Goal: Task Accomplishment & Management: Use online tool/utility

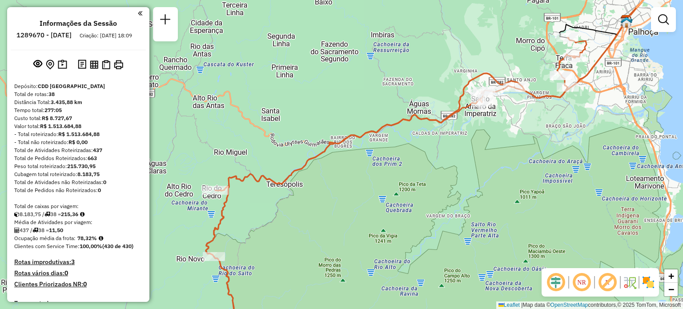
scroll to position [1918, 0]
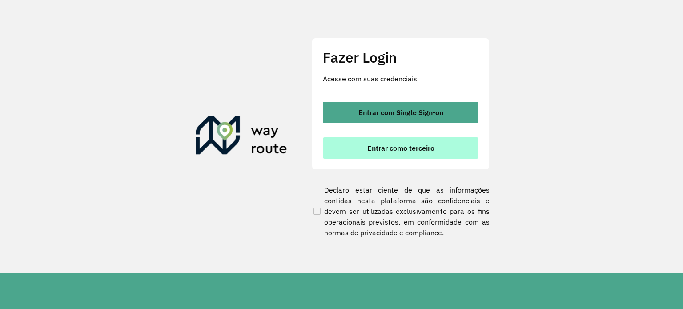
click at [444, 151] on button "Entrar como terceiro" at bounding box center [401, 147] width 156 height 21
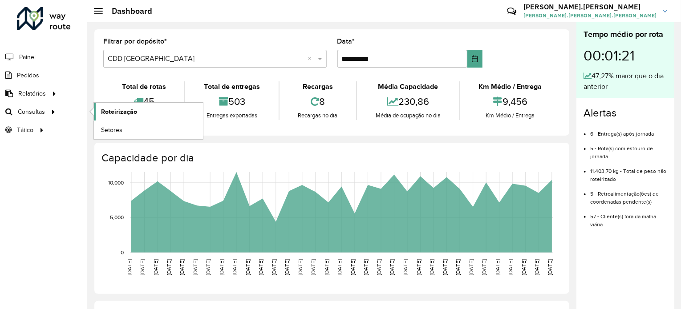
click at [99, 110] on link "Roteirização" at bounding box center [148, 112] width 109 height 18
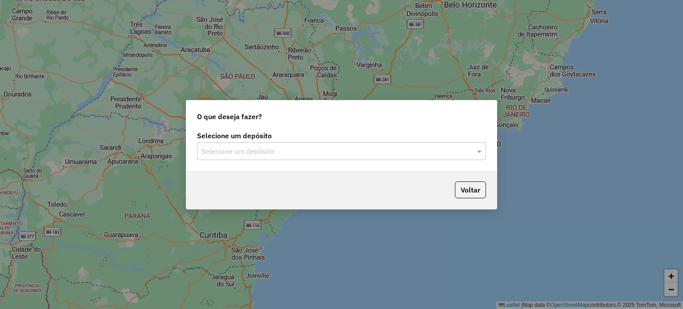
click at [419, 160] on div "Selecione um depósito Selecione um depósito" at bounding box center [341, 150] width 310 height 42
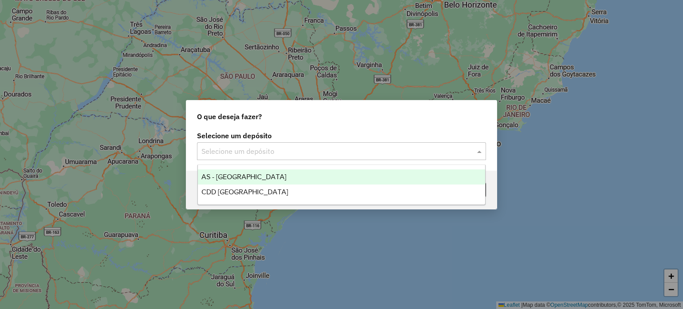
click at [407, 157] on div "Selecione um depósito" at bounding box center [341, 151] width 289 height 18
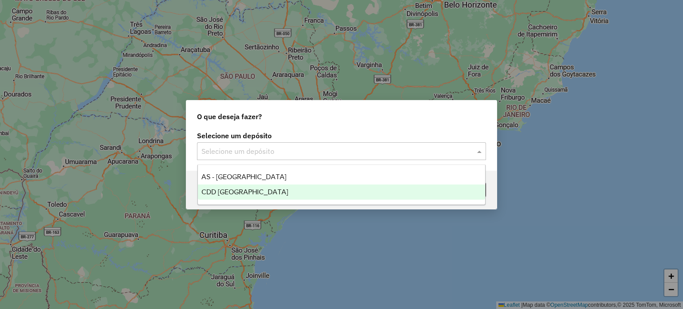
click at [367, 187] on div "CDD Florianópolis" at bounding box center [342, 192] width 288 height 15
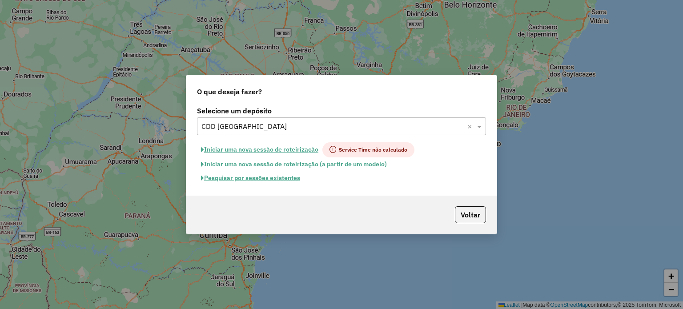
click at [302, 182] on button "Pesquisar por sessões existentes" at bounding box center [250, 178] width 107 height 14
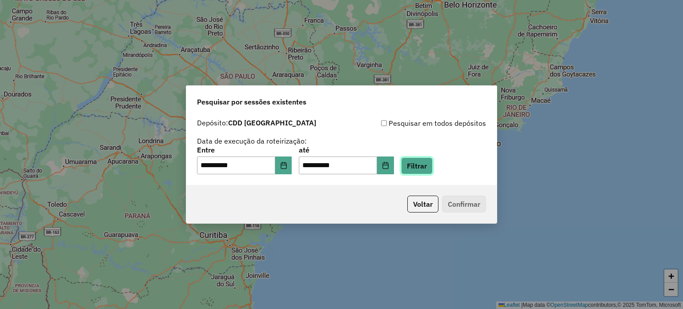
click at [433, 169] on button "Filtrar" at bounding box center [417, 165] width 32 height 17
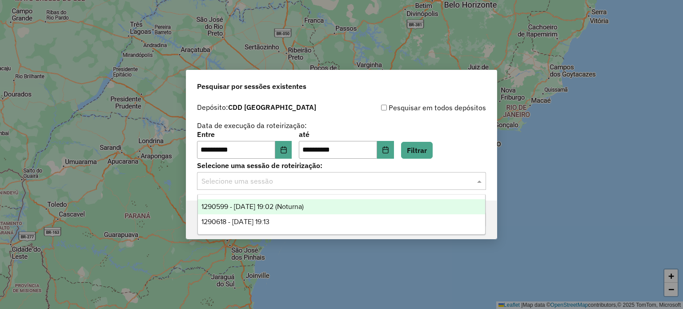
click at [393, 183] on input "text" at bounding box center [332, 181] width 262 height 11
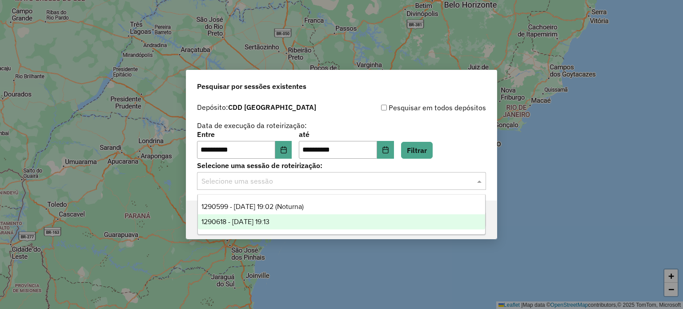
click at [360, 218] on div "1290618 - 08/10/2025 19:13" at bounding box center [342, 221] width 288 height 15
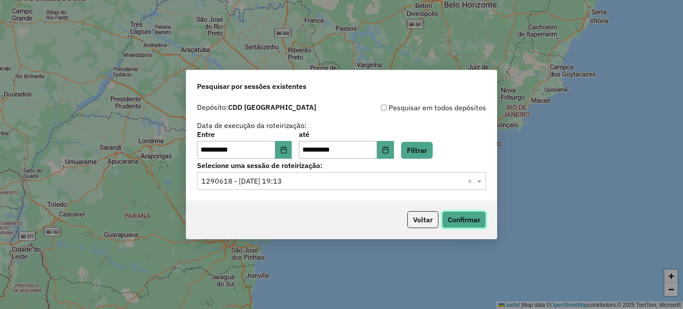
click at [469, 217] on button "Confirmar" at bounding box center [464, 219] width 44 height 17
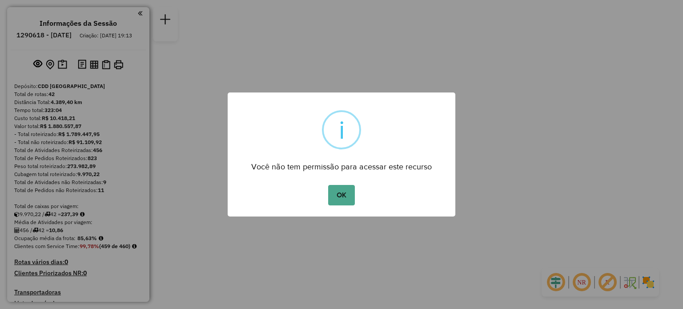
click at [328, 185] on button "OK" at bounding box center [341, 195] width 26 height 20
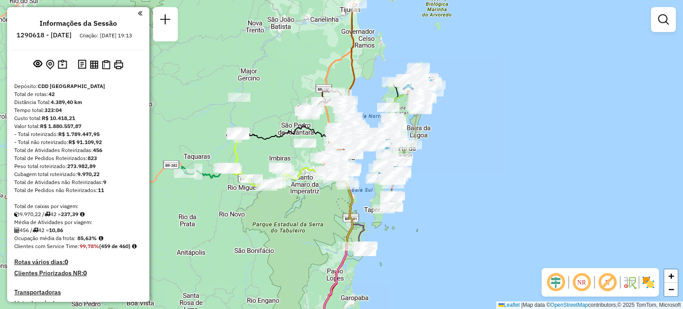
click at [585, 284] on em at bounding box center [581, 282] width 21 height 21
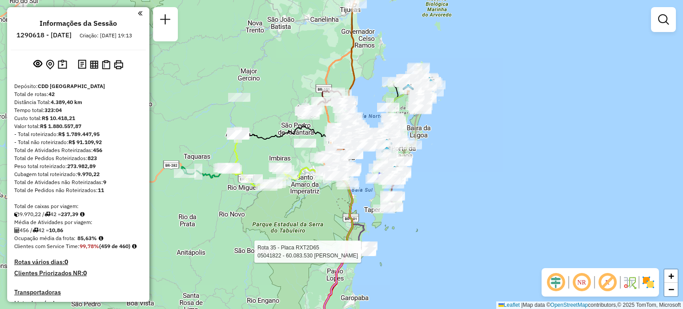
select select "**********"
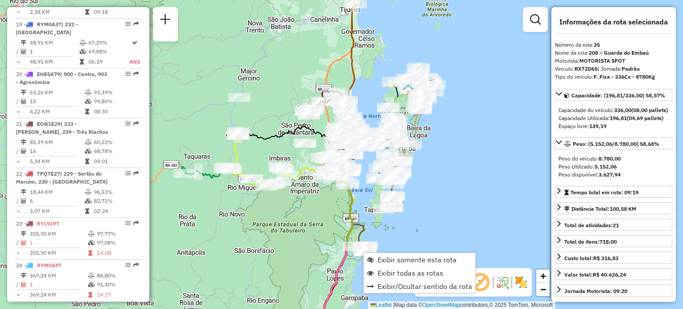
scroll to position [2004, 0]
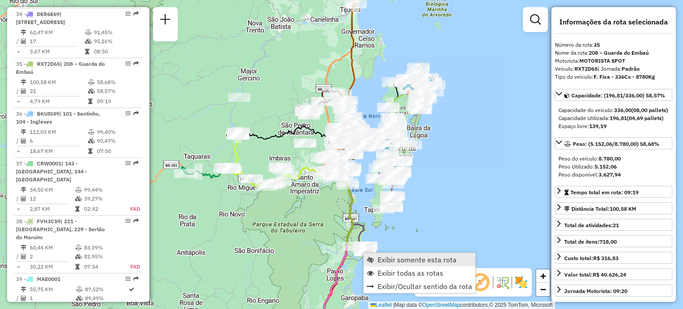
click at [381, 259] on span "Exibir somente esta rota" at bounding box center [417, 259] width 79 height 7
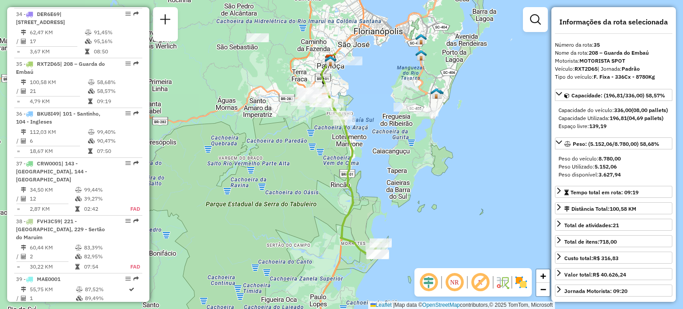
click at [461, 285] on em at bounding box center [454, 282] width 21 height 21
click at [546, 287] on span "−" at bounding box center [543, 289] width 6 height 11
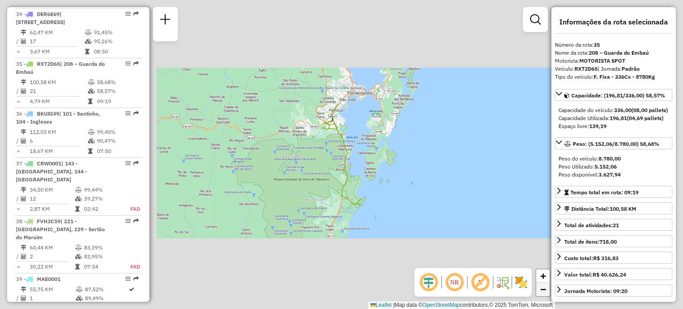
click at [546, 287] on span "−" at bounding box center [543, 289] width 6 height 11
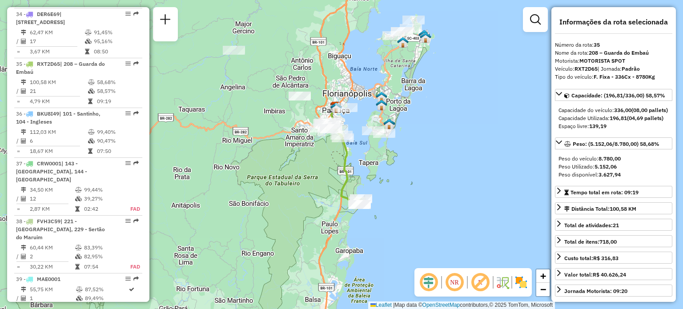
click at [452, 285] on em at bounding box center [454, 282] width 21 height 21
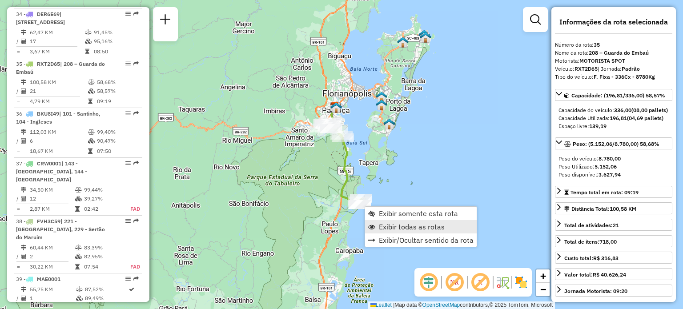
click at [375, 225] on link "Exibir todas as rotas" at bounding box center [421, 226] width 112 height 13
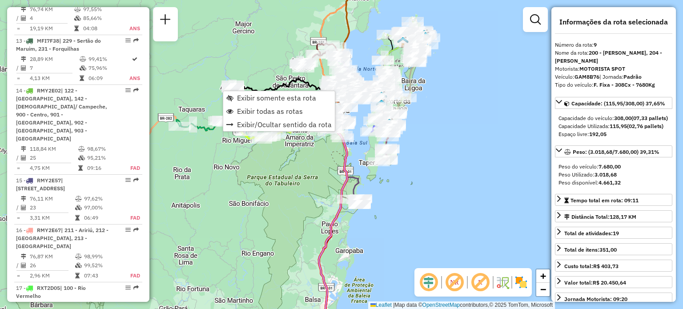
scroll to position [751, 0]
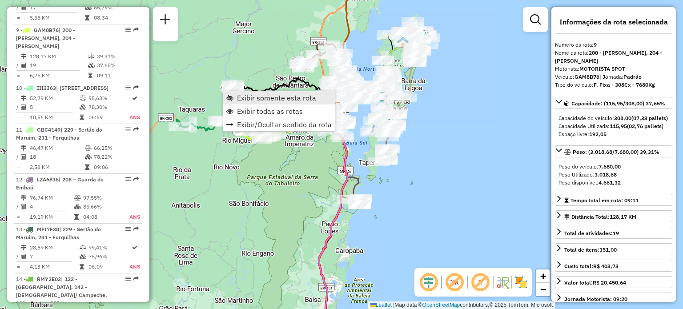
click at [235, 93] on link "Exibir somente esta rota" at bounding box center [279, 97] width 112 height 13
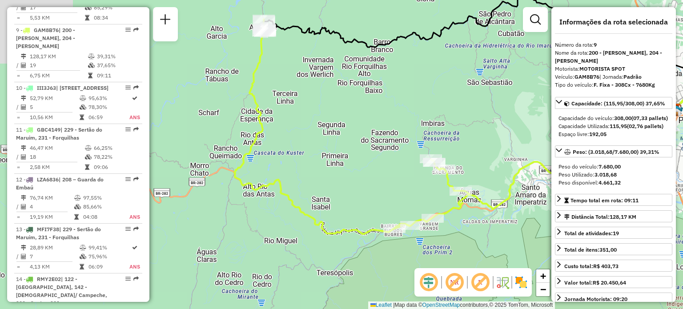
drag, startPoint x: 244, startPoint y: 209, endPoint x: 338, endPoint y: 163, distance: 104.2
click at [338, 163] on div "Janela de atendimento Grade de atendimento Capacidade Transportadoras Veículos …" at bounding box center [341, 154] width 683 height 309
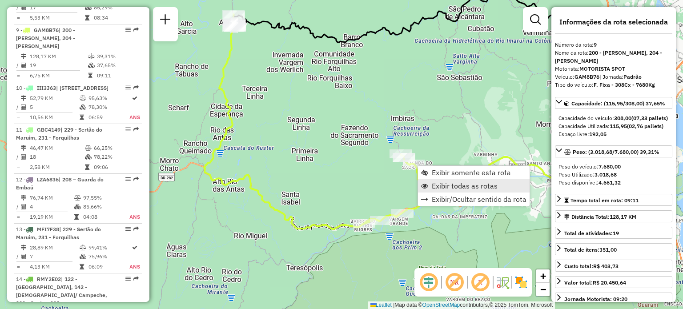
click at [432, 185] on span "Exibir todas as rotas" at bounding box center [465, 185] width 66 height 7
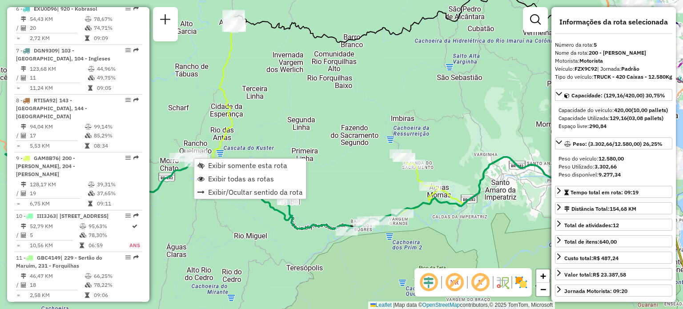
scroll to position [568, 0]
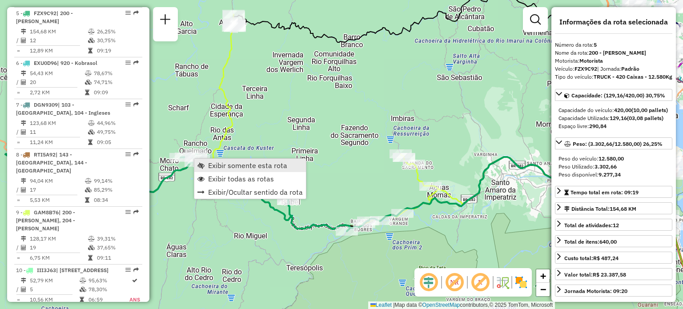
click at [206, 163] on link "Exibir somente esta rota" at bounding box center [250, 165] width 112 height 13
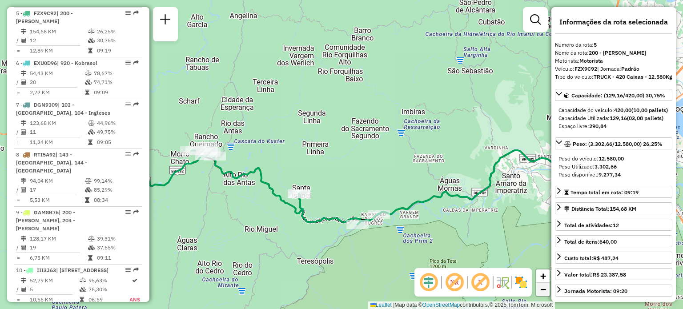
click at [539, 290] on link "−" at bounding box center [542, 289] width 13 height 13
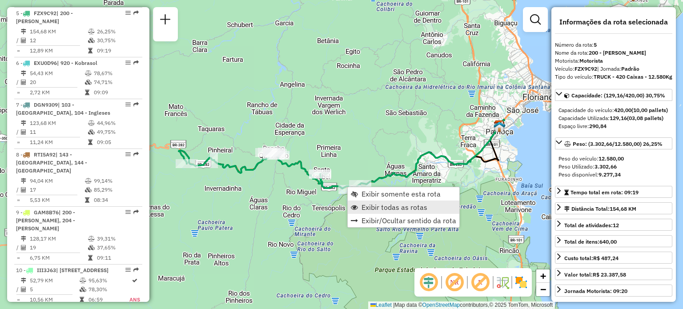
click at [375, 204] on span "Exibir todas as rotas" at bounding box center [395, 207] width 66 height 7
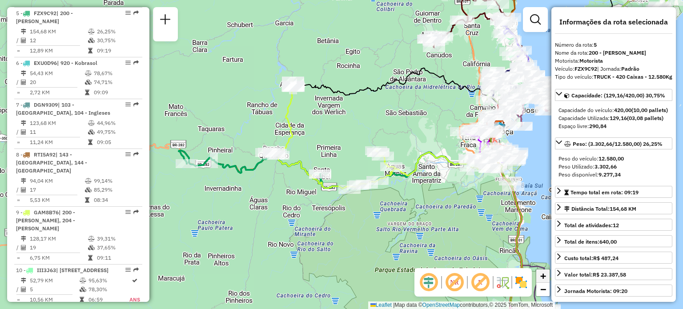
click at [543, 278] on span "+" at bounding box center [543, 275] width 6 height 11
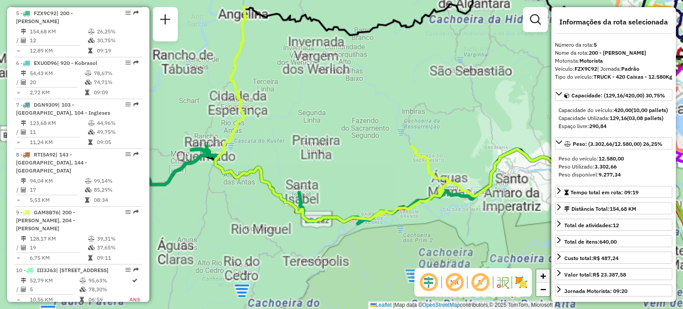
click at [543, 278] on span "+" at bounding box center [543, 275] width 6 height 11
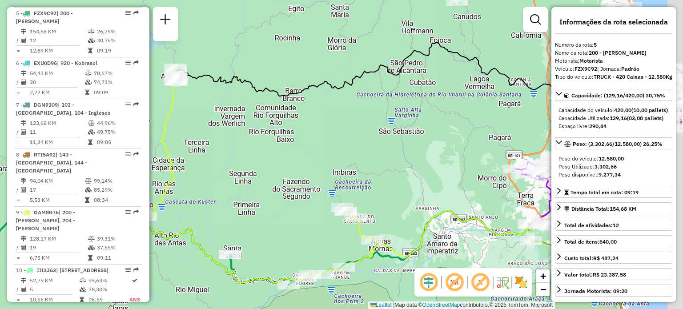
drag, startPoint x: 471, startPoint y: 83, endPoint x: 356, endPoint y: 193, distance: 159.5
click at [356, 193] on div "Janela de atendimento Grade de atendimento Capacidade Transportadoras Veículos …" at bounding box center [341, 154] width 683 height 309
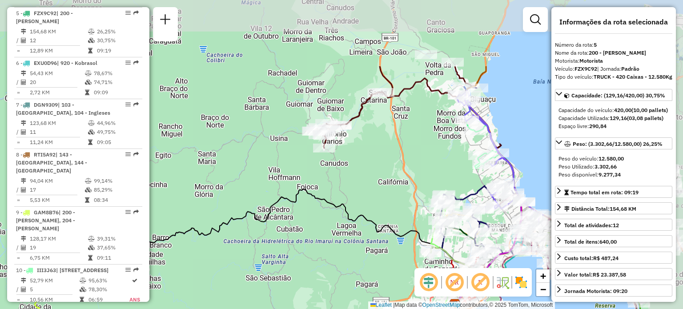
drag, startPoint x: 404, startPoint y: 114, endPoint x: 316, endPoint y: 211, distance: 130.7
click at [316, 211] on div "Janela de atendimento Grade de atendimento Capacidade Transportadoras Veículos …" at bounding box center [341, 154] width 683 height 309
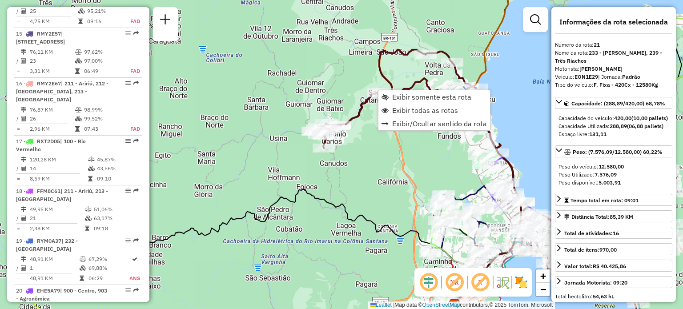
scroll to position [1364, 0]
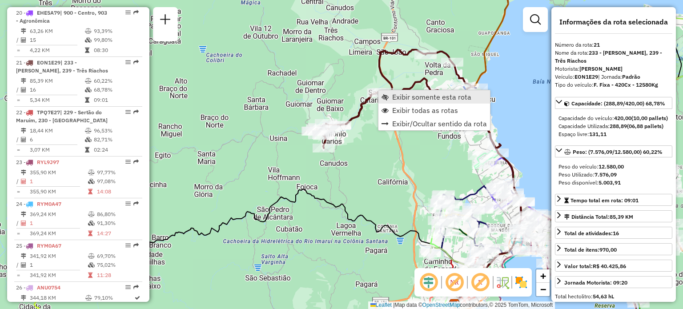
click at [388, 96] on span "Exibir somente esta rota" at bounding box center [385, 96] width 7 height 7
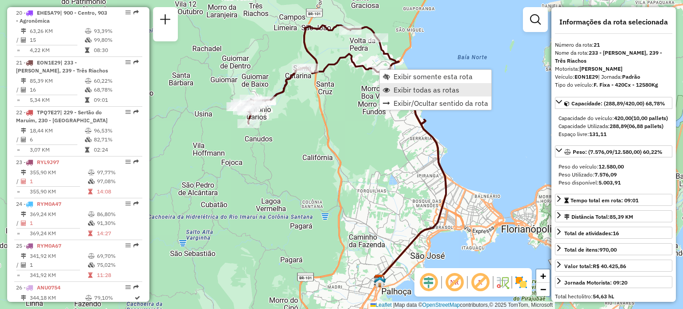
click at [398, 88] on span "Exibir todas as rotas" at bounding box center [427, 89] width 66 height 7
